Goal: Obtain resource: Obtain resource

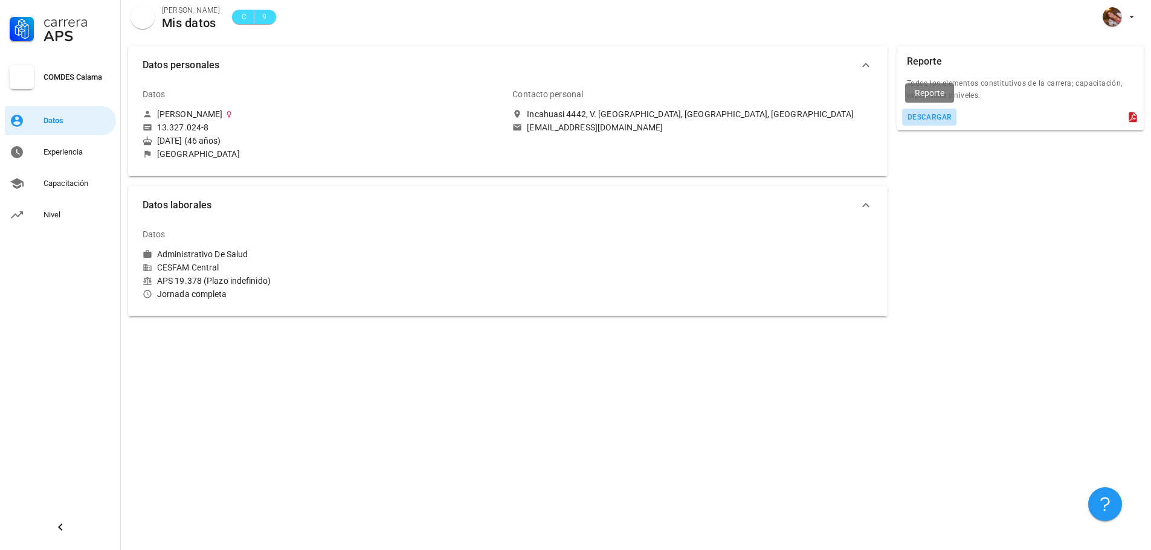
click at [928, 114] on div "descargar" at bounding box center [929, 117] width 45 height 8
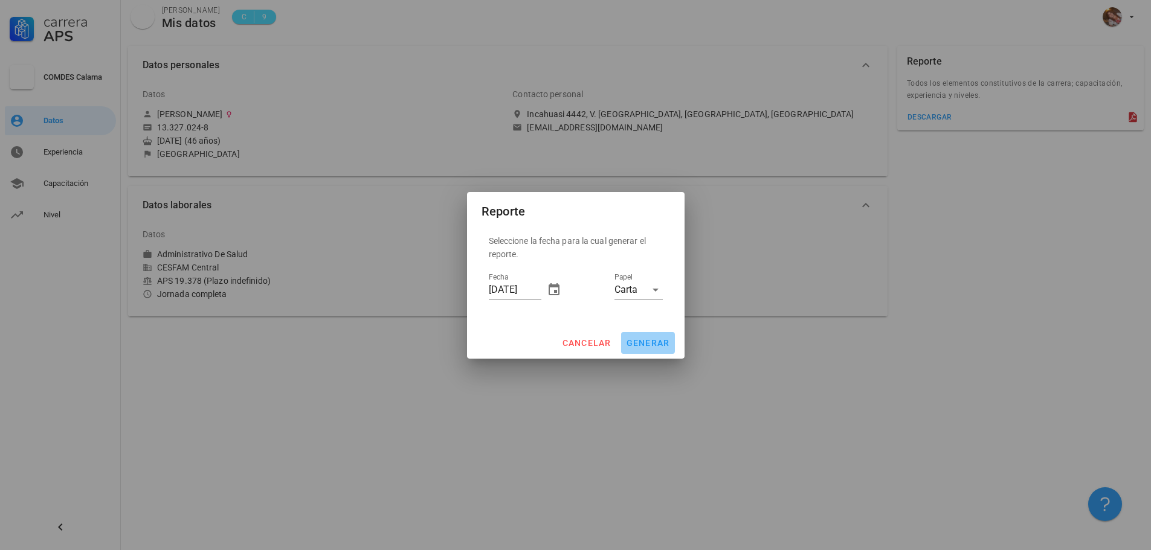
click at [668, 340] on span "generar" at bounding box center [648, 343] width 44 height 10
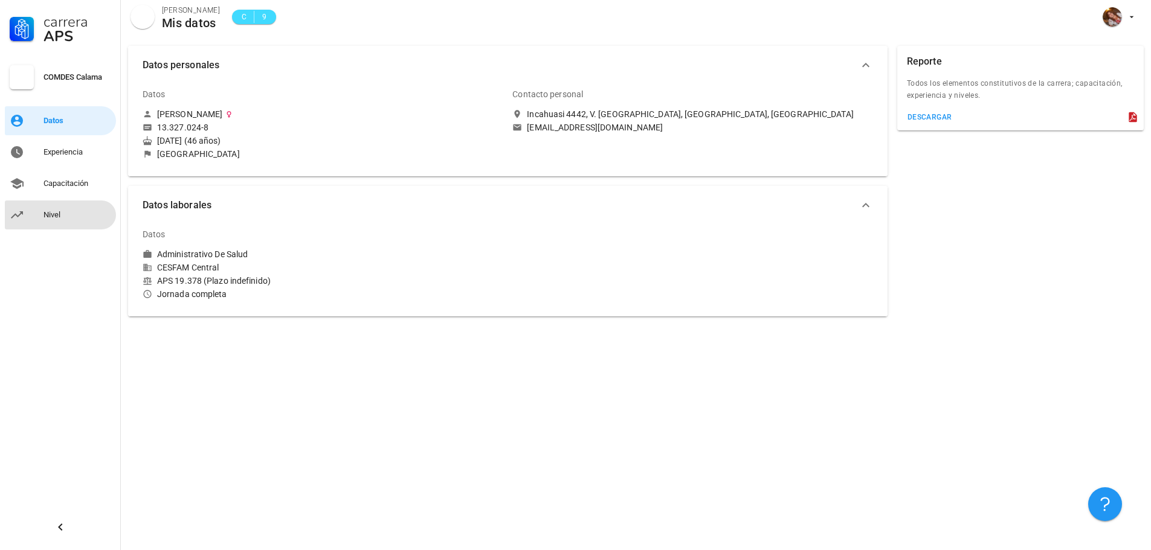
click at [88, 206] on div "Nivel" at bounding box center [78, 214] width 68 height 19
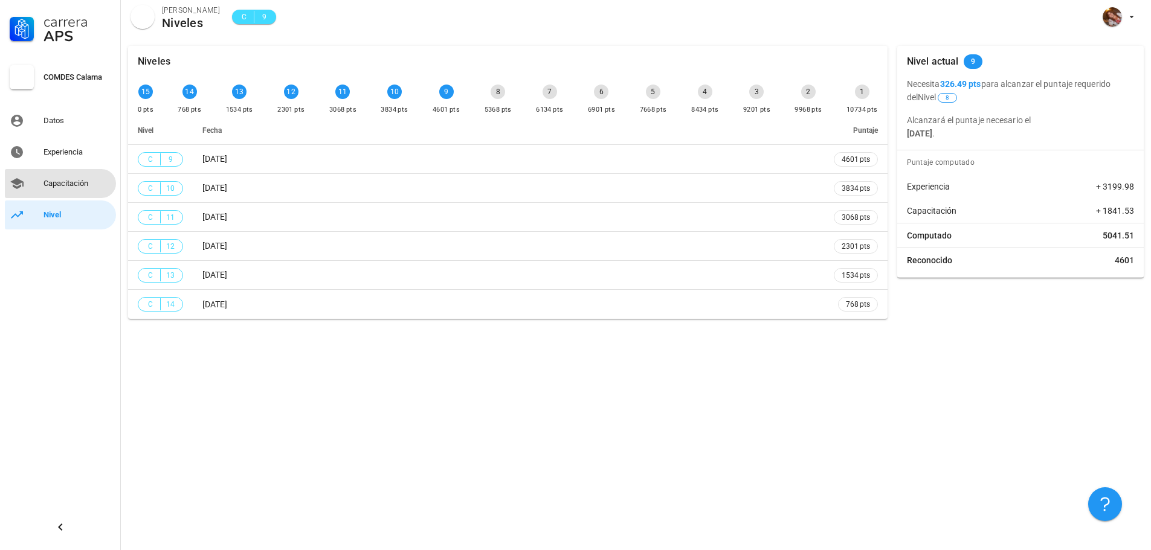
click at [77, 180] on div "Capacitación" at bounding box center [78, 184] width 68 height 10
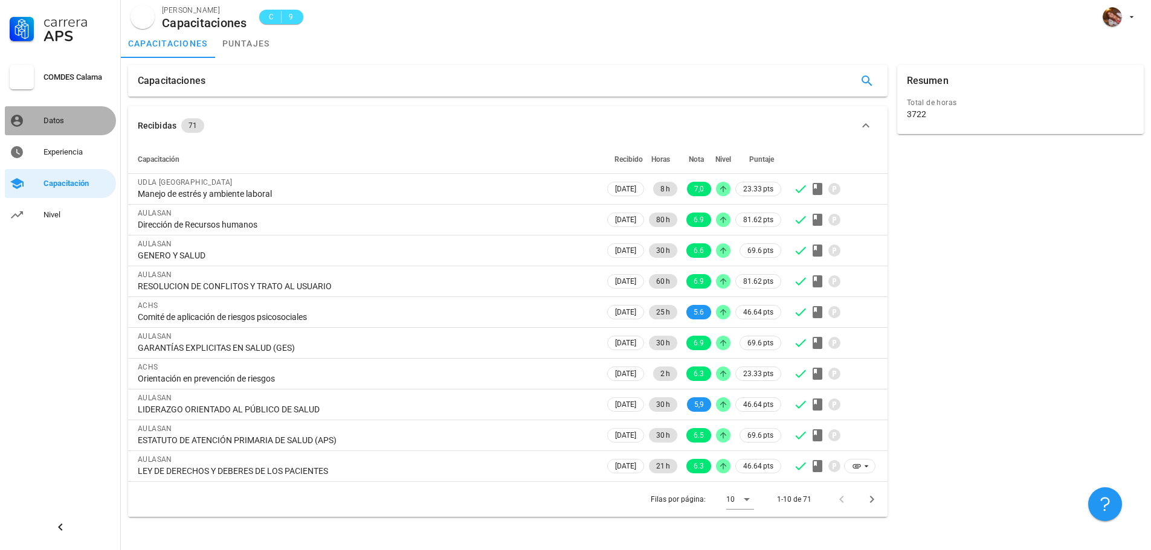
click at [60, 135] on link "Datos" at bounding box center [60, 120] width 111 height 29
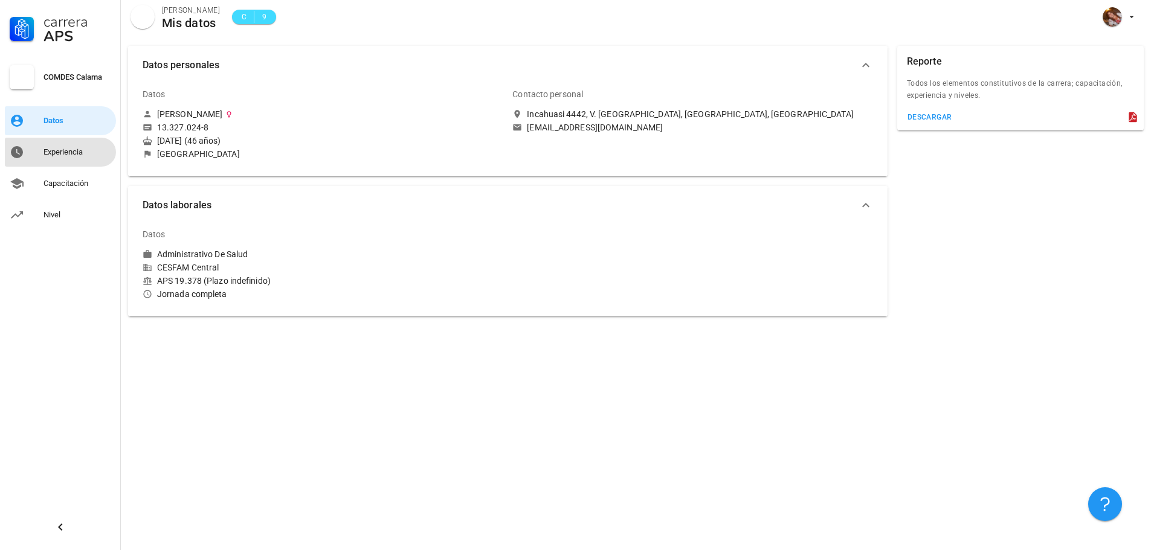
click at [60, 155] on div "Experiencia" at bounding box center [78, 152] width 68 height 10
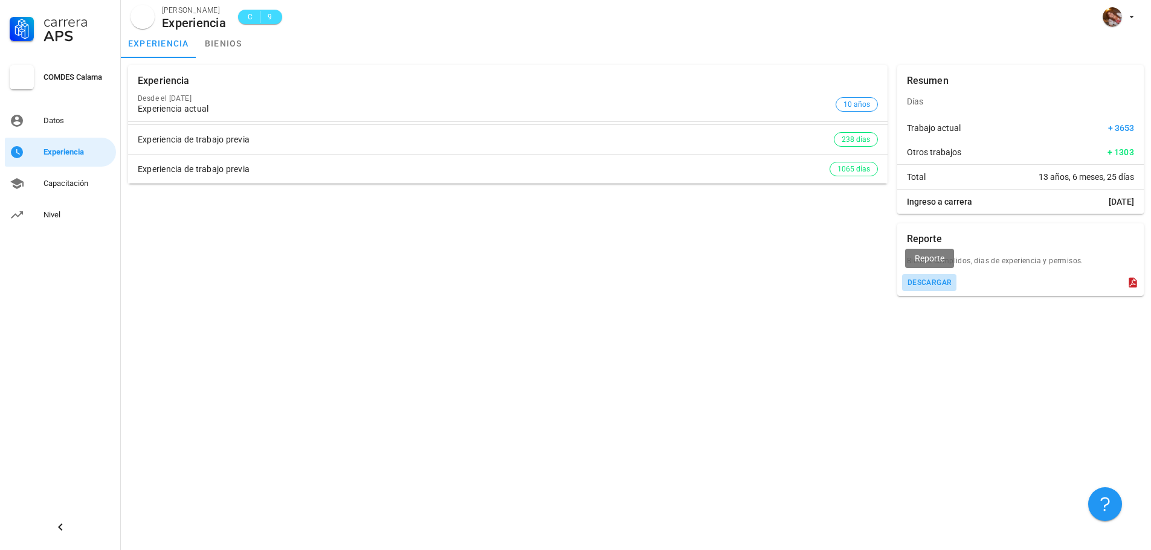
click at [914, 287] on button "descargar" at bounding box center [929, 282] width 55 height 17
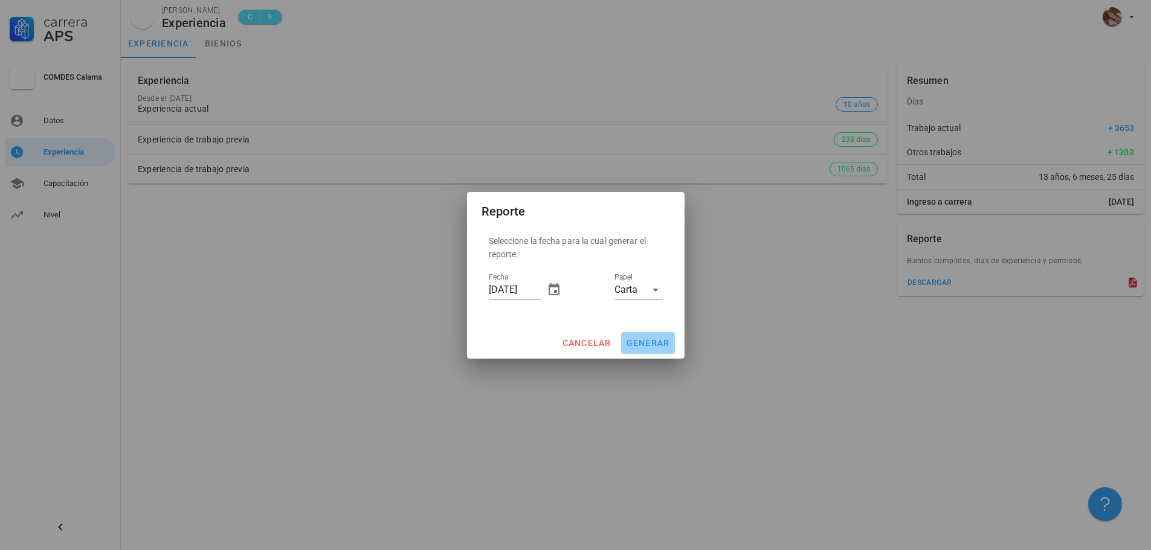
click at [657, 344] on span "generar" at bounding box center [648, 343] width 44 height 10
